Goal: Information Seeking & Learning: Learn about a topic

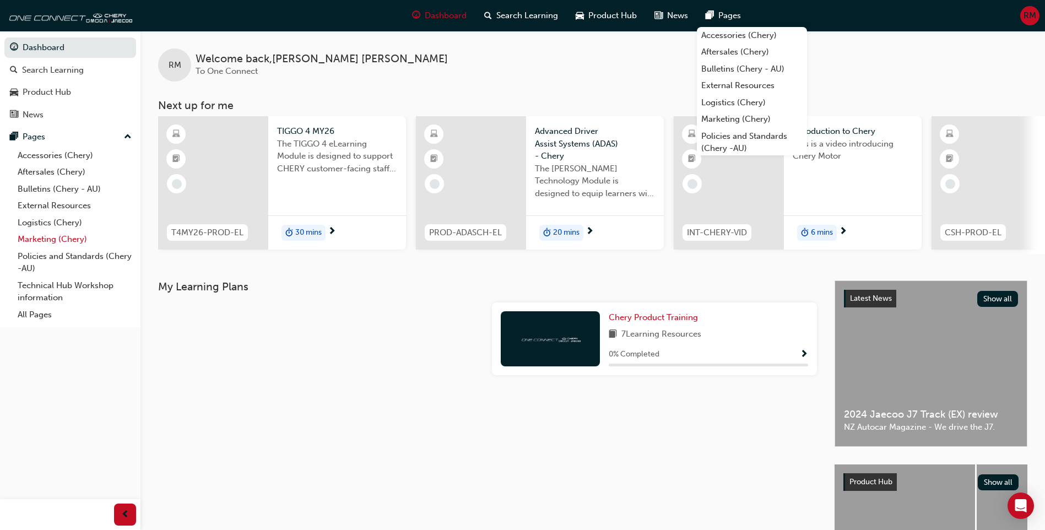
drag, startPoint x: 46, startPoint y: 205, endPoint x: 132, endPoint y: 245, distance: 95.4
click at [46, 205] on link "External Resources" at bounding box center [74, 205] width 123 height 17
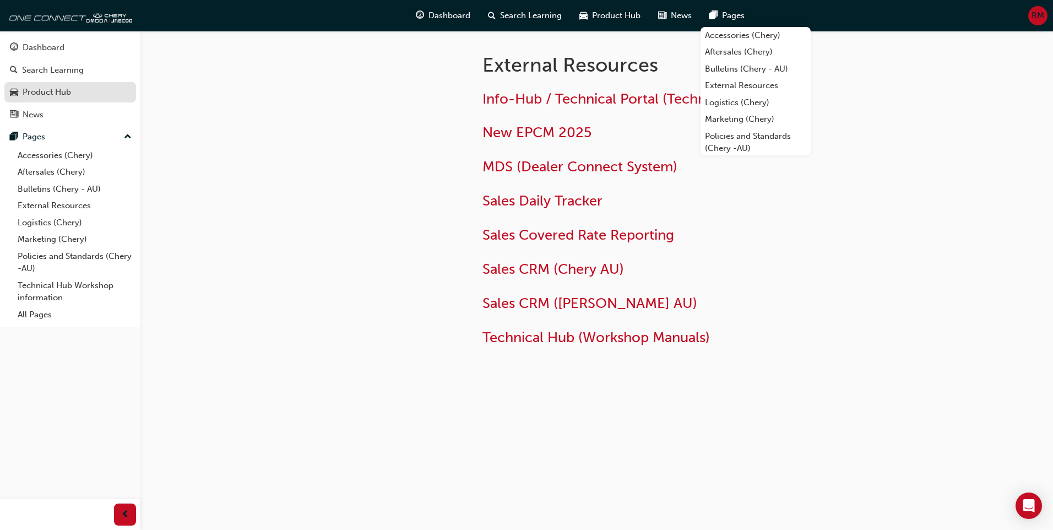
click at [66, 91] on div "Product Hub" at bounding box center [47, 92] width 48 height 13
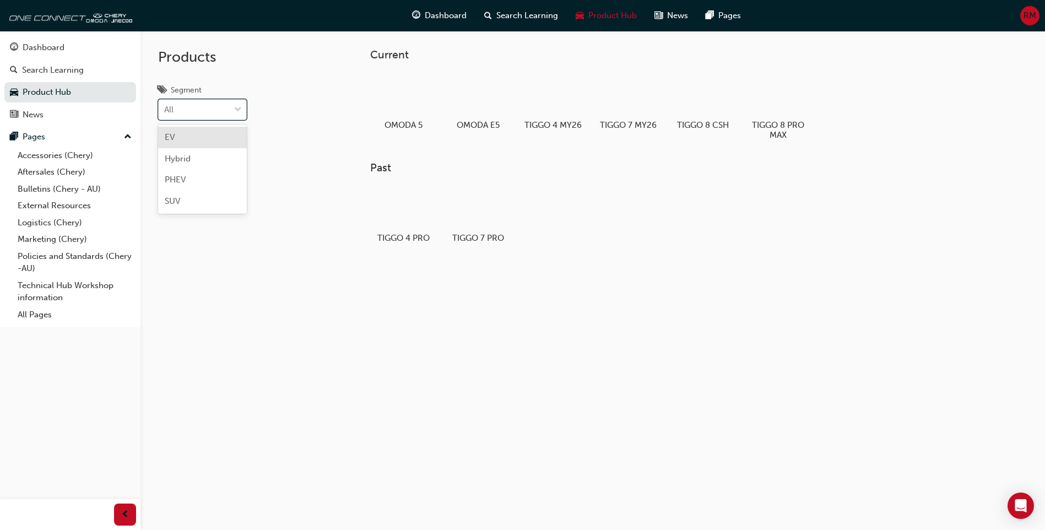
click at [235, 112] on span "down-icon" at bounding box center [238, 110] width 8 height 14
click at [165, 112] on input "Segment option EV focused, 1 of 4. 4 results available. Use Up and Down to choo…" at bounding box center [164, 109] width 1 height 9
click at [178, 140] on div "EV" at bounding box center [202, 137] width 89 height 21
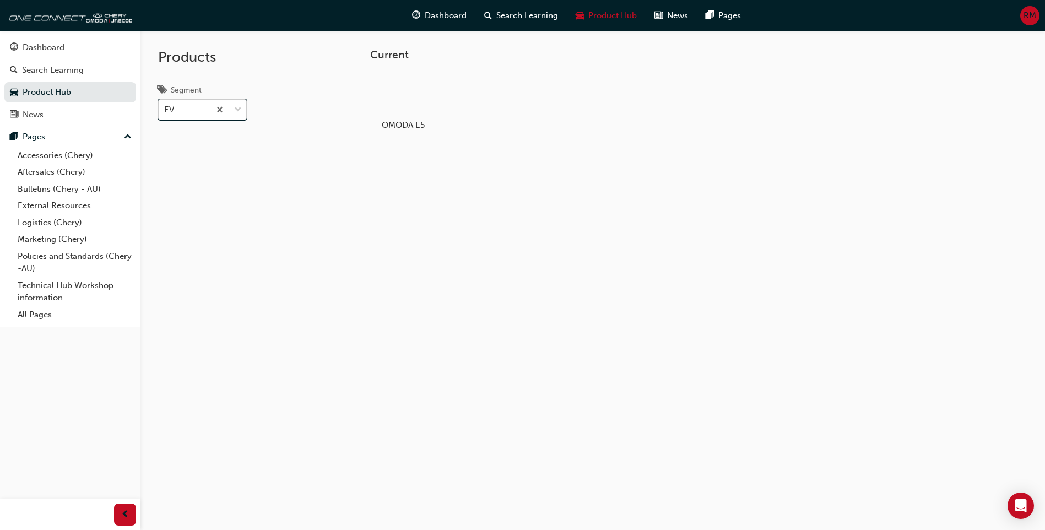
click at [235, 110] on span "down-icon" at bounding box center [238, 110] width 8 height 14
click at [165, 110] on input "Segment option EV, selected. 0 results available. Select is focused ,type to re…" at bounding box center [164, 109] width 1 height 9
click at [182, 160] on span "Hybrid" at bounding box center [178, 159] width 26 height 10
click at [238, 107] on span "down-icon" at bounding box center [238, 110] width 8 height 14
click at [165, 107] on input "Segment option Hybrid, selected. option Hybrid focused, 2 of 4. 4 results avail…" at bounding box center [164, 109] width 1 height 9
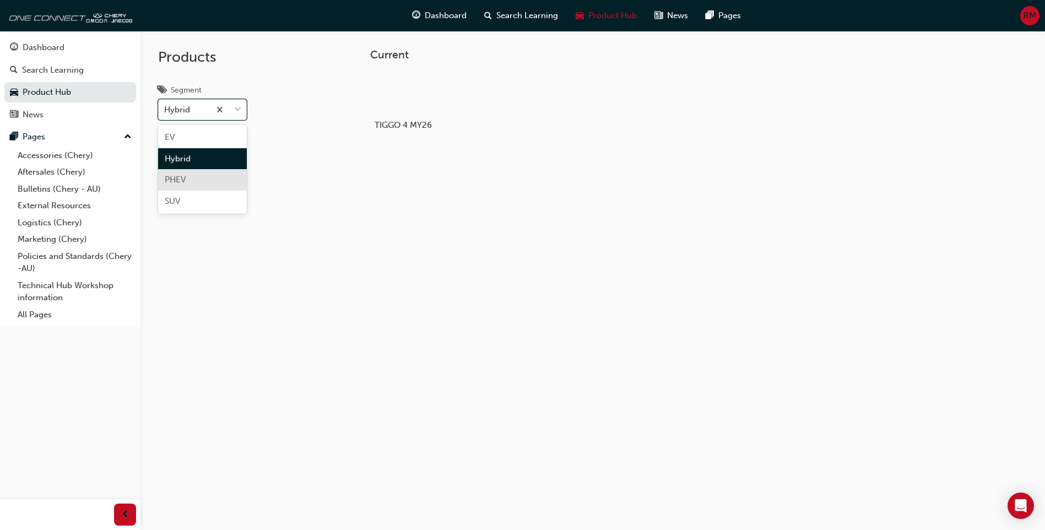
click at [180, 176] on span "PHEV" at bounding box center [175, 180] width 21 height 10
click at [237, 111] on span "down-icon" at bounding box center [238, 110] width 8 height 14
click at [165, 111] on input "Segment option PHEV, selected. 0 results available. Select is focused ,type to …" at bounding box center [164, 109] width 1 height 9
click at [192, 202] on div "SUV" at bounding box center [202, 201] width 89 height 21
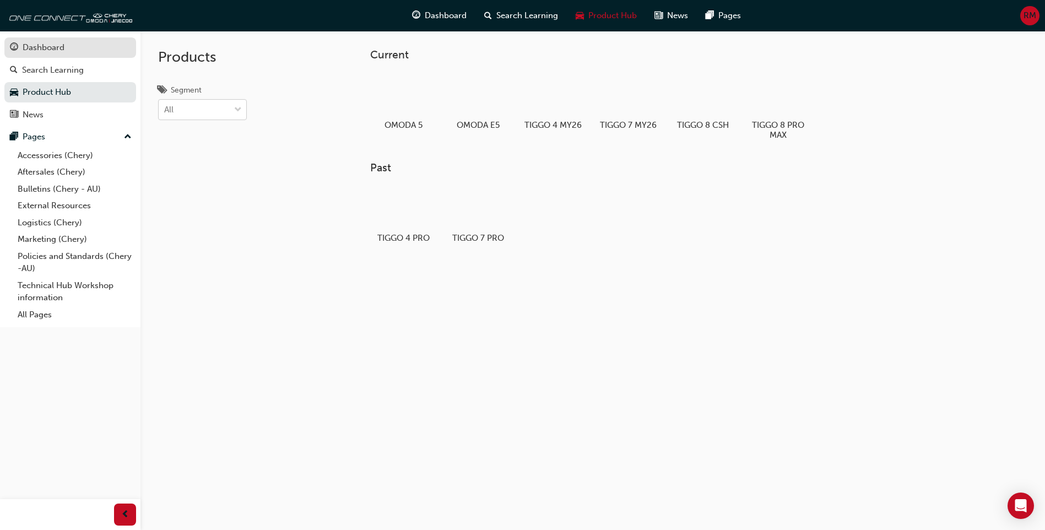
click at [55, 51] on div "Dashboard" at bounding box center [44, 47] width 42 height 13
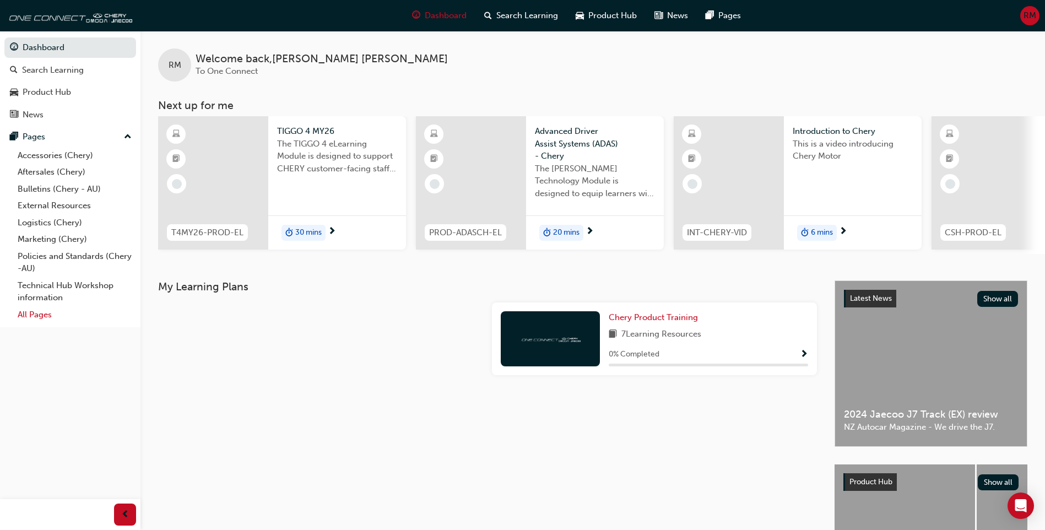
drag, startPoint x: 32, startPoint y: 317, endPoint x: 37, endPoint y: 318, distance: 5.5
click at [32, 317] on link "All Pages" at bounding box center [74, 314] width 123 height 17
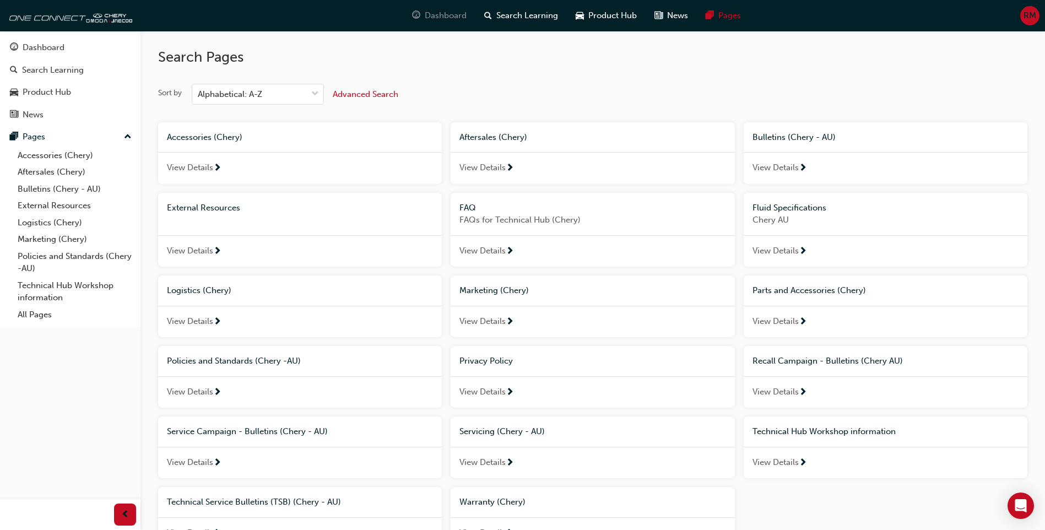
click at [456, 15] on span "Dashboard" at bounding box center [446, 15] width 42 height 13
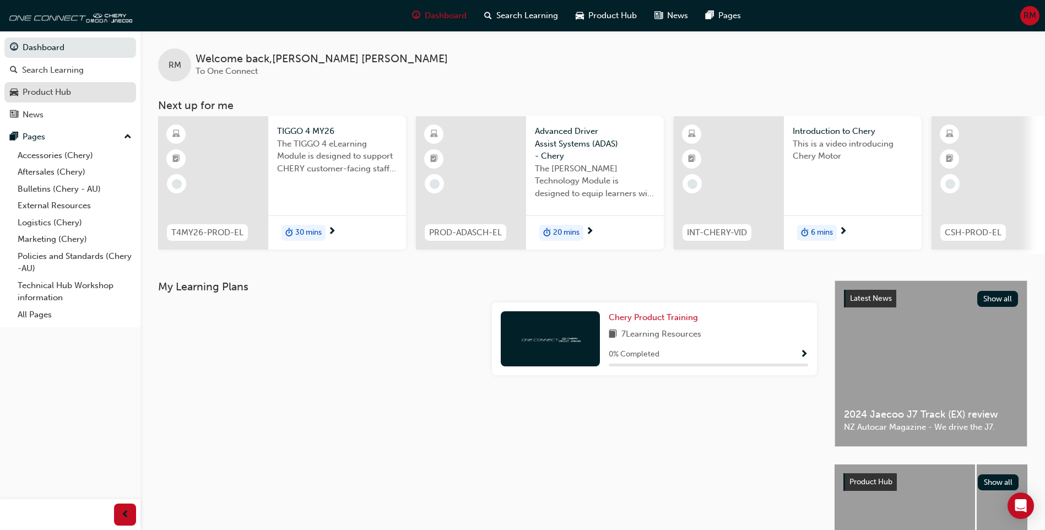
click at [44, 94] on div "Product Hub" at bounding box center [47, 92] width 48 height 13
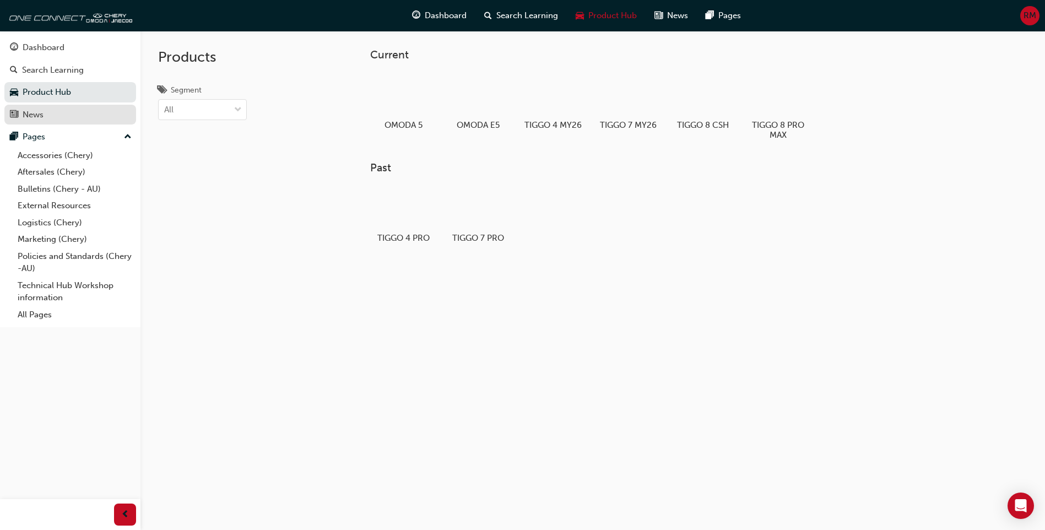
click at [30, 113] on div "News" at bounding box center [33, 115] width 21 height 13
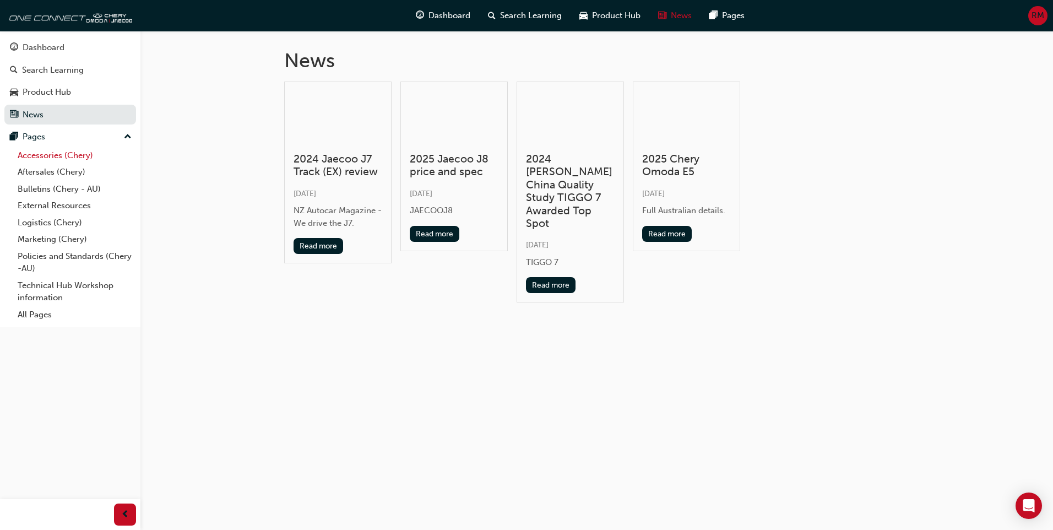
click at [47, 156] on link "Accessories (Chery)" at bounding box center [74, 155] width 123 height 17
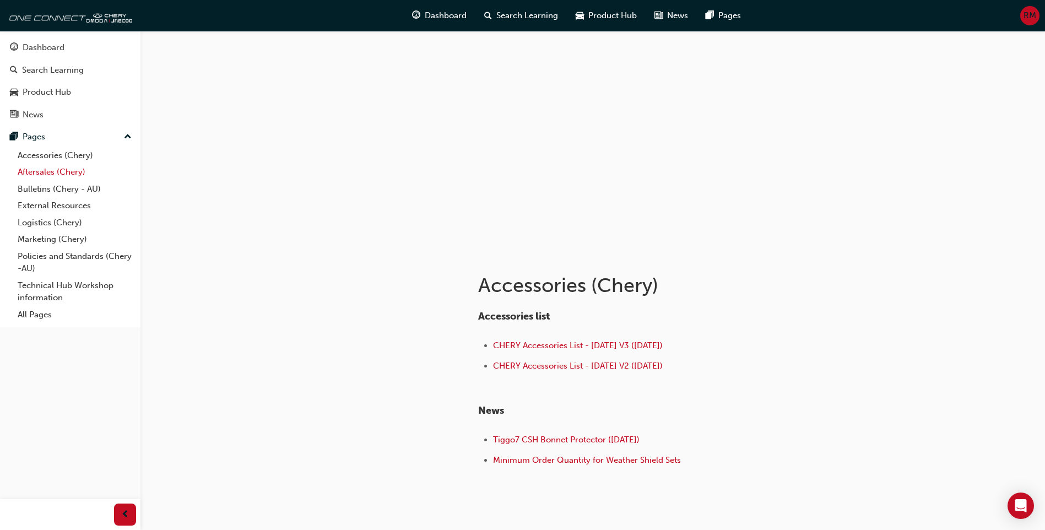
click at [59, 172] on link "Aftersales (Chery)" at bounding box center [74, 172] width 123 height 17
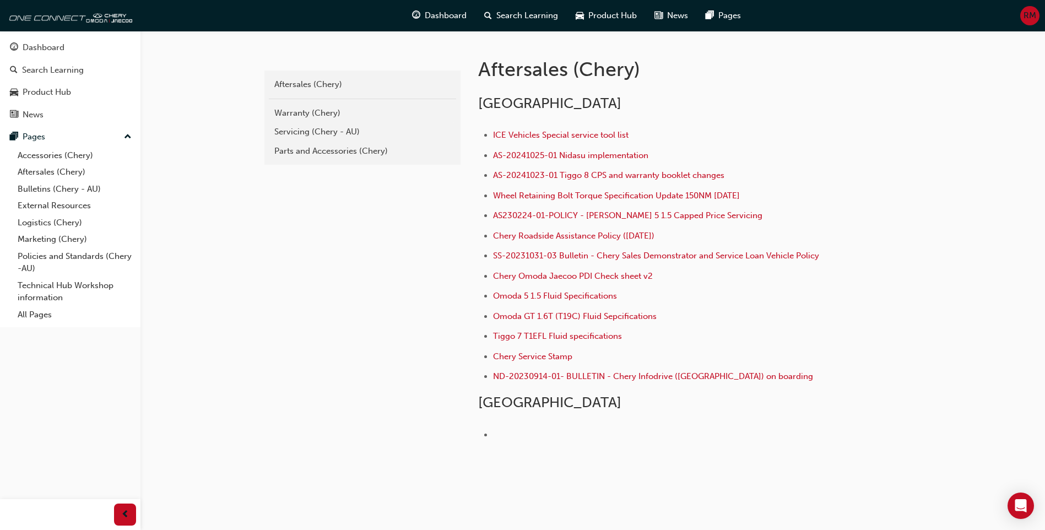
scroll to position [220, 0]
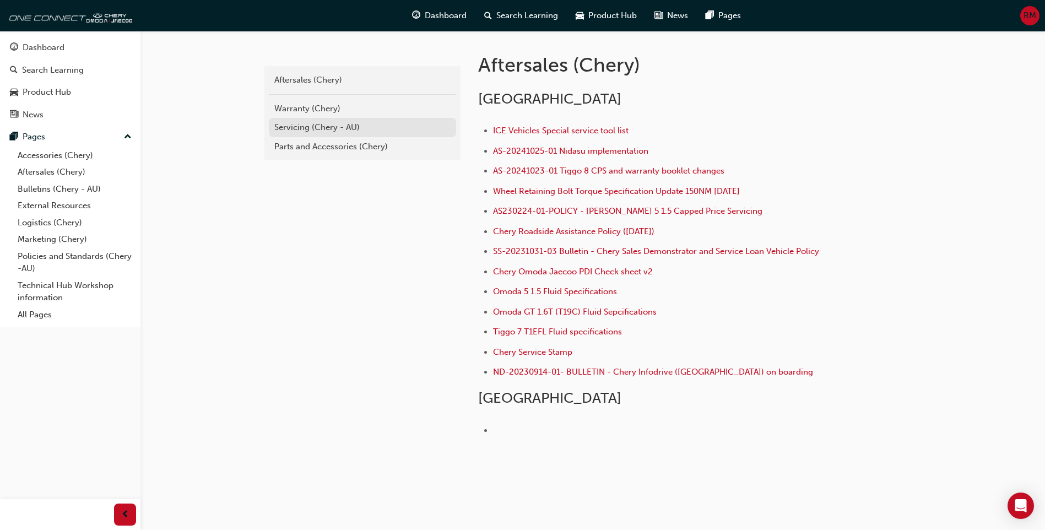
click at [302, 125] on div "Servicing (Chery - AU)" at bounding box center [362, 127] width 176 height 13
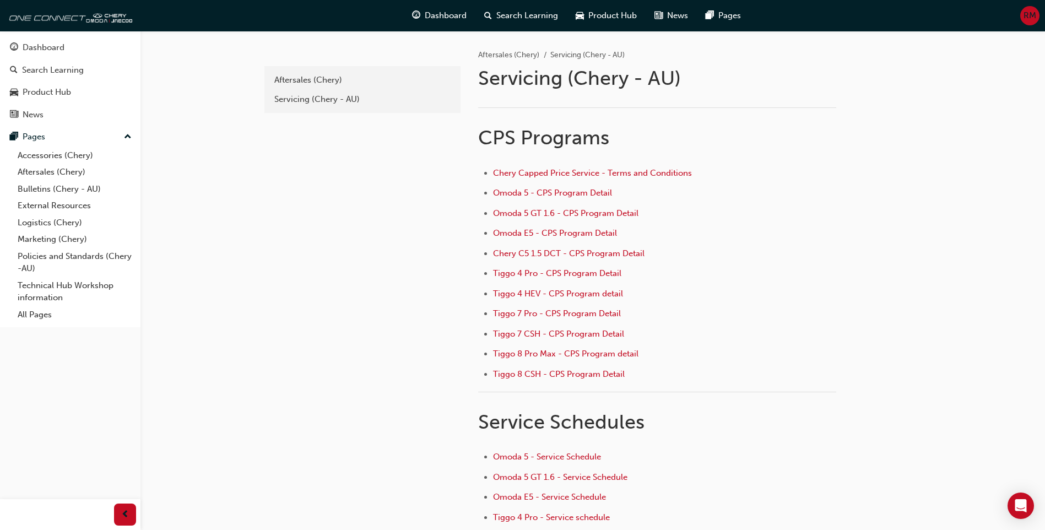
scroll to position [143, 0]
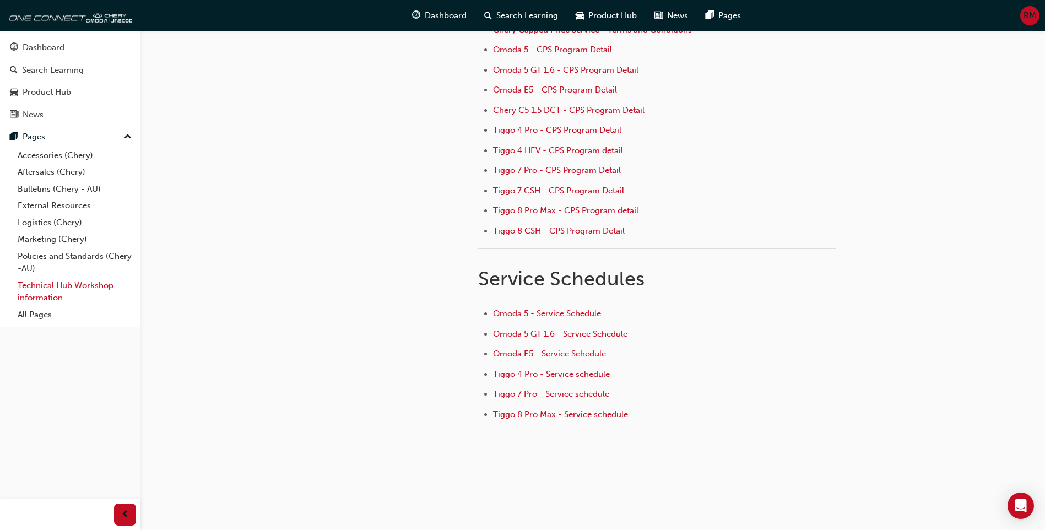
drag, startPoint x: 84, startPoint y: 287, endPoint x: 112, endPoint y: 299, distance: 30.6
click at [84, 287] on link "Technical Hub Workshop information" at bounding box center [74, 291] width 123 height 29
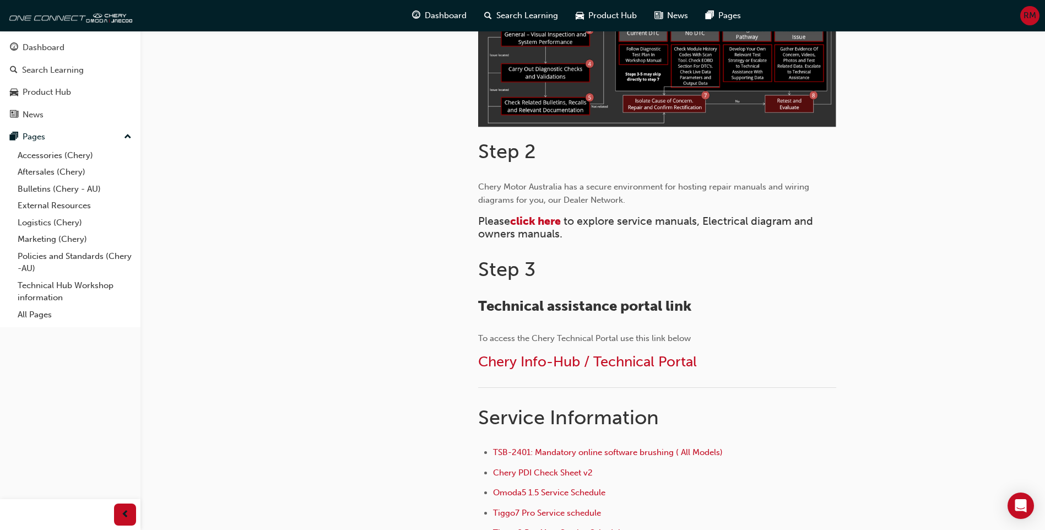
scroll to position [441, 0]
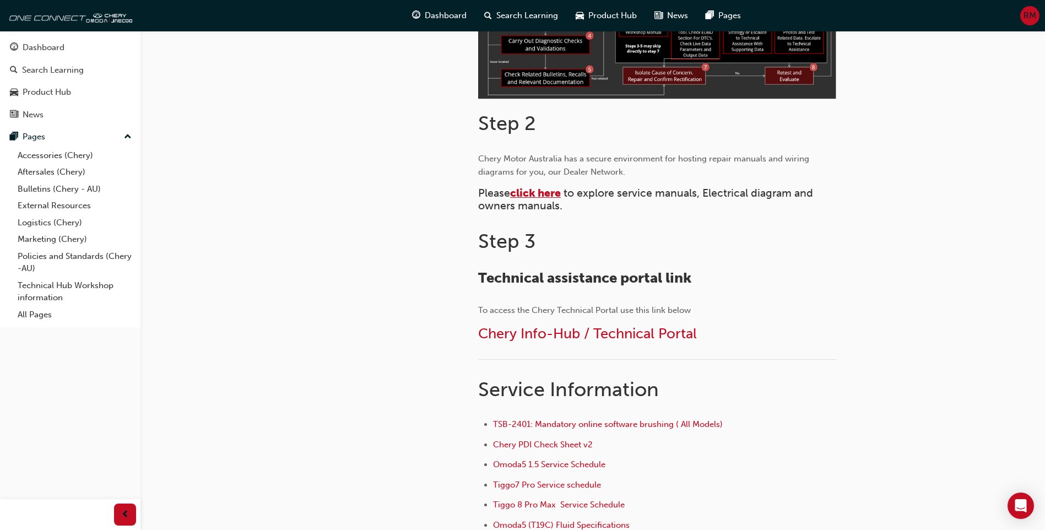
click at [538, 192] on span "click here" at bounding box center [535, 193] width 51 height 13
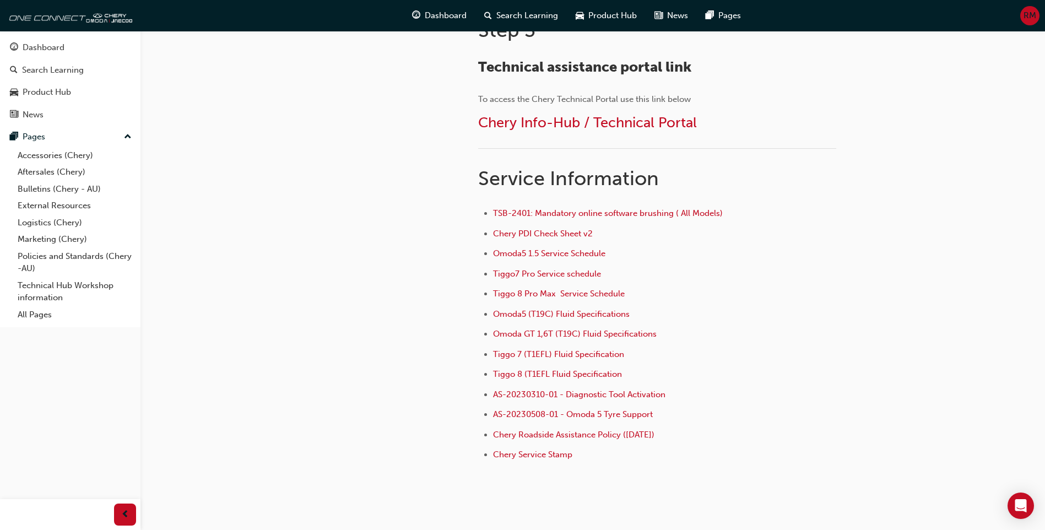
scroll to position [692, 0]
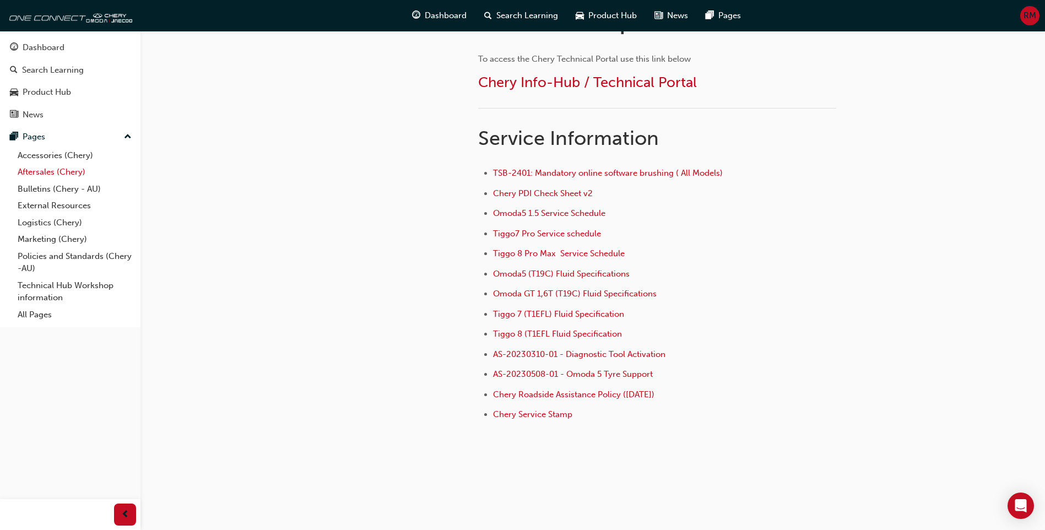
click at [48, 175] on link "Aftersales (Chery)" at bounding box center [74, 172] width 123 height 17
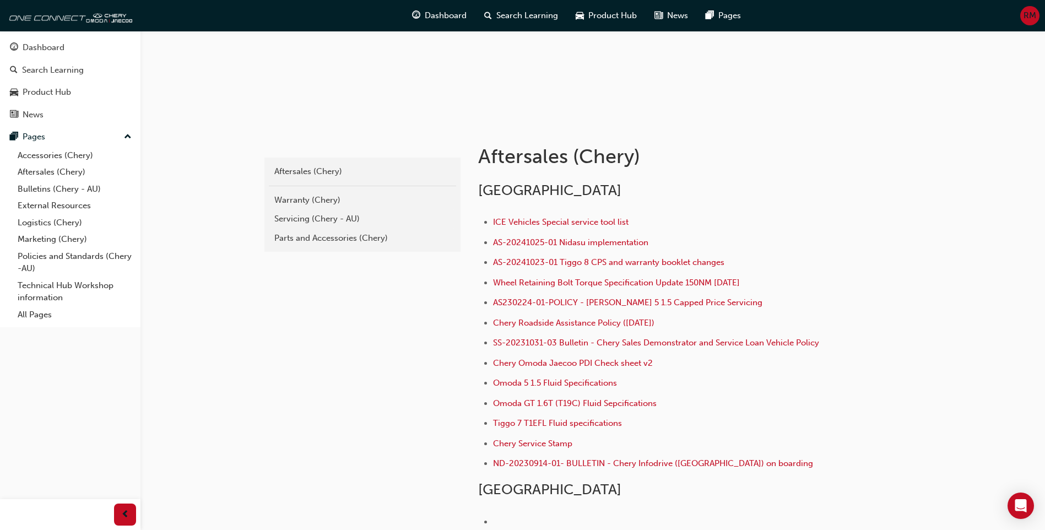
scroll to position [26, 0]
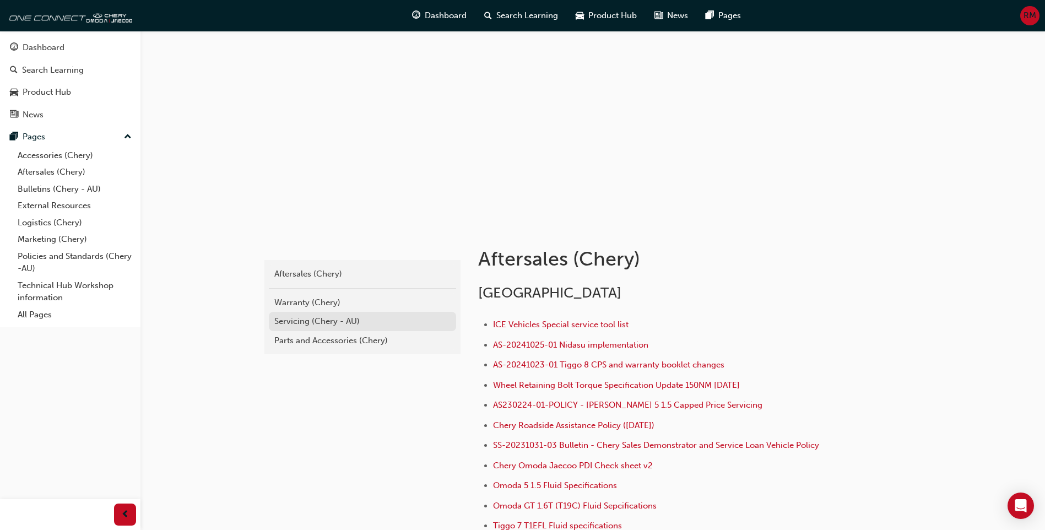
click at [317, 326] on div "Servicing (Chery - AU)" at bounding box center [362, 321] width 176 height 13
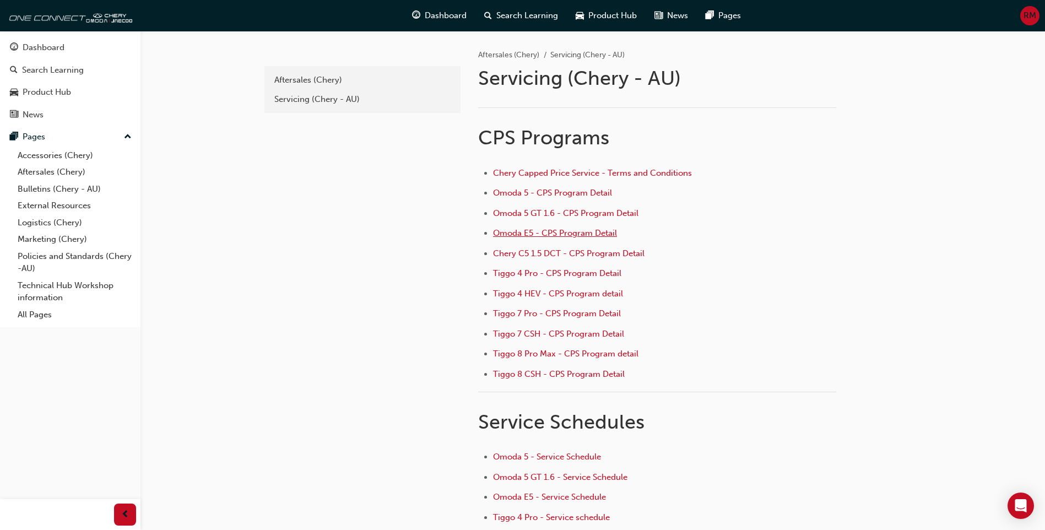
click at [545, 231] on span "Omoda E5 - CPS Program Detail" at bounding box center [555, 233] width 124 height 10
click at [543, 353] on span "Tiggo 8 Pro Max - CPS Program detail" at bounding box center [565, 354] width 145 height 10
click at [543, 191] on span "Omoda 5 - CPS Program Detail" at bounding box center [552, 193] width 119 height 10
click at [546, 232] on span "Omoda E5 - CPS Program Detail" at bounding box center [555, 233] width 124 height 10
click at [552, 193] on span "Omoda 5 - CPS Program Detail" at bounding box center [552, 193] width 119 height 10
